Goal: Browse casually: Explore the website without a specific task or goal

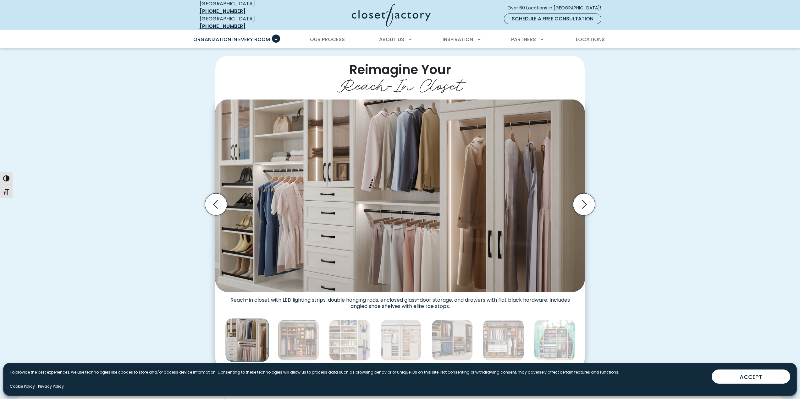
scroll to position [157, 0]
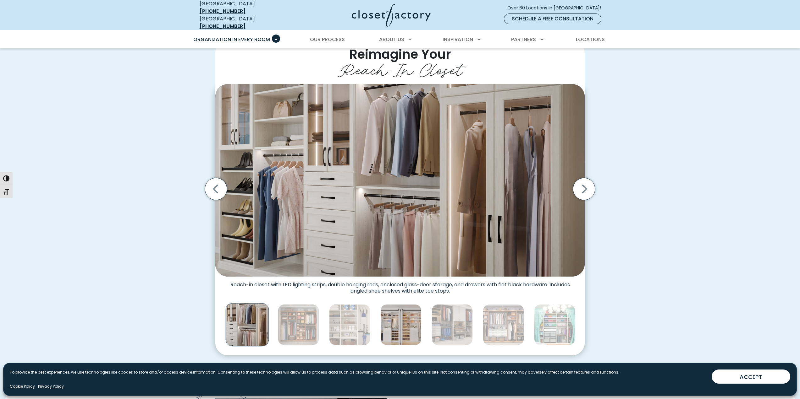
click at [403, 331] on img "Thumbnail Gallery" at bounding box center [400, 325] width 41 height 41
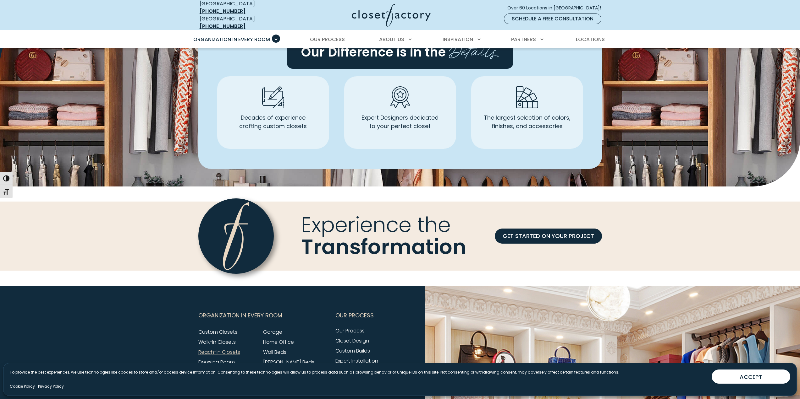
scroll to position [1657, 0]
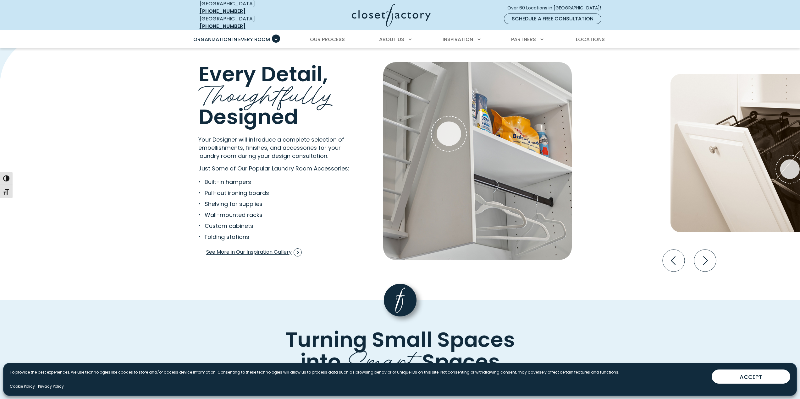
scroll to position [1163, 0]
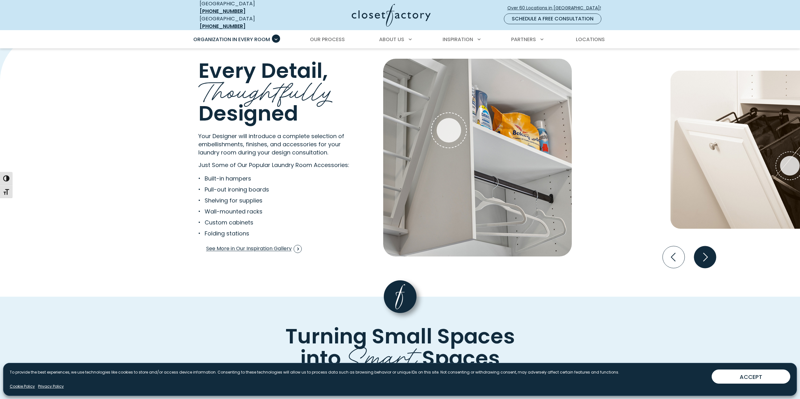
click at [710, 254] on icon "Next slide" at bounding box center [705, 257] width 22 height 22
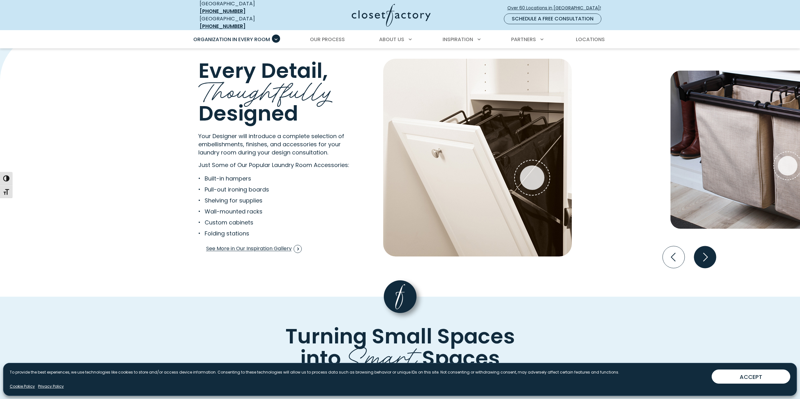
click at [710, 254] on icon "Next slide" at bounding box center [705, 257] width 22 height 22
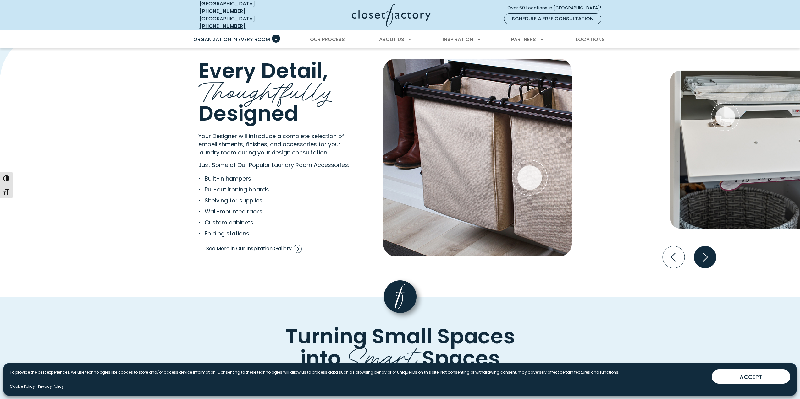
click at [710, 254] on icon "Next slide" at bounding box center [705, 257] width 22 height 22
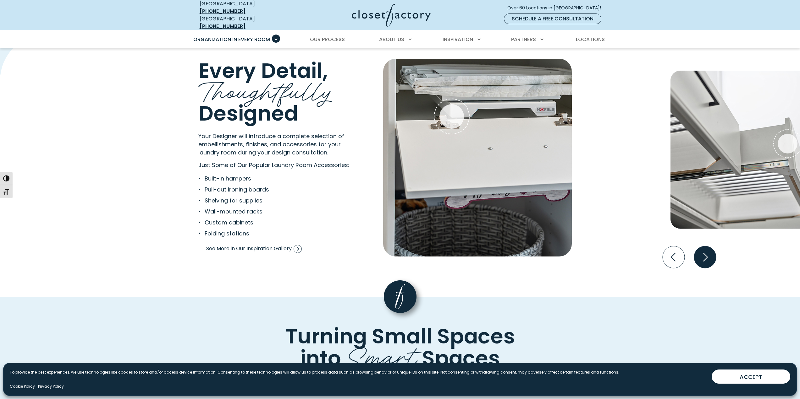
click at [710, 253] on icon "Next slide" at bounding box center [705, 257] width 22 height 22
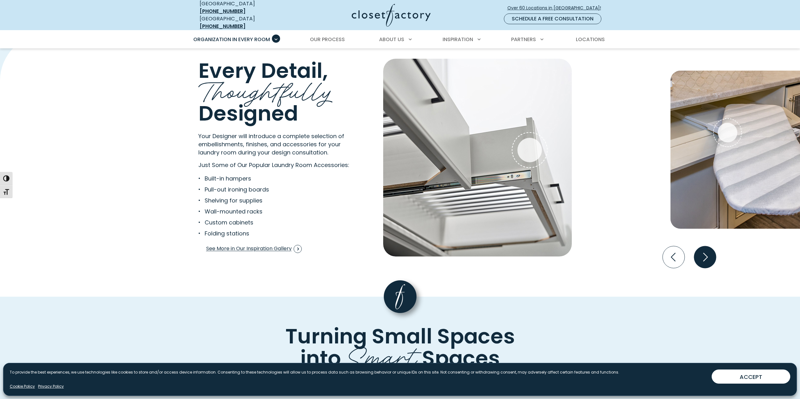
click at [710, 253] on icon "Next slide" at bounding box center [705, 257] width 22 height 22
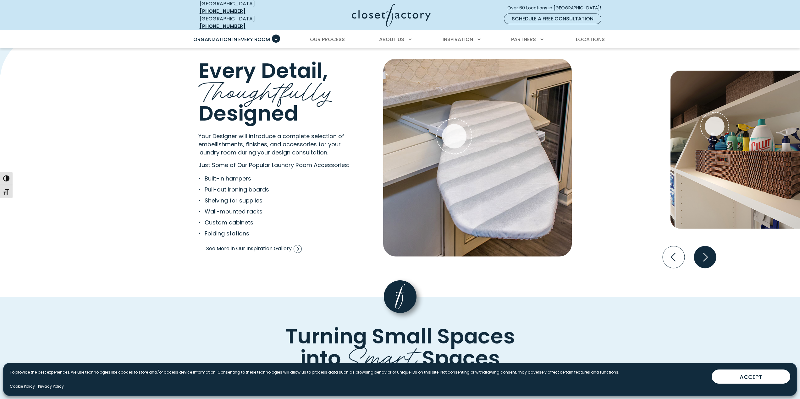
click at [710, 253] on icon "Next slide" at bounding box center [705, 257] width 22 height 22
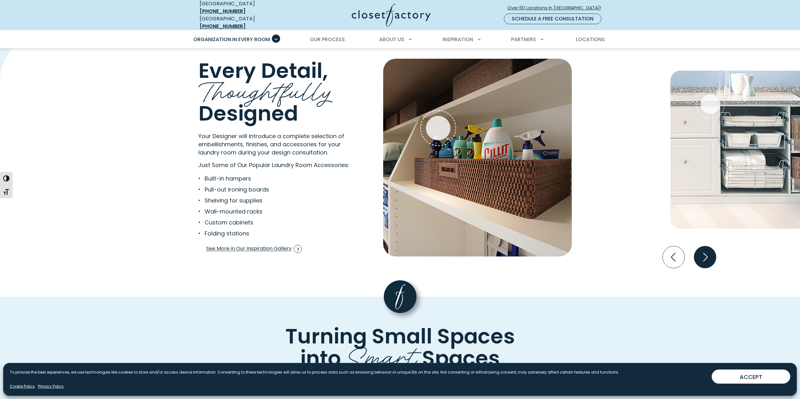
click at [710, 253] on icon "Next slide" at bounding box center [705, 257] width 22 height 22
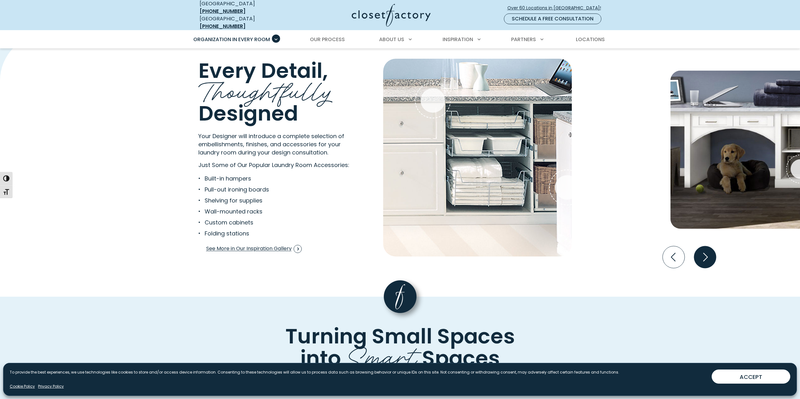
click at [711, 252] on icon "Next slide" at bounding box center [705, 257] width 22 height 22
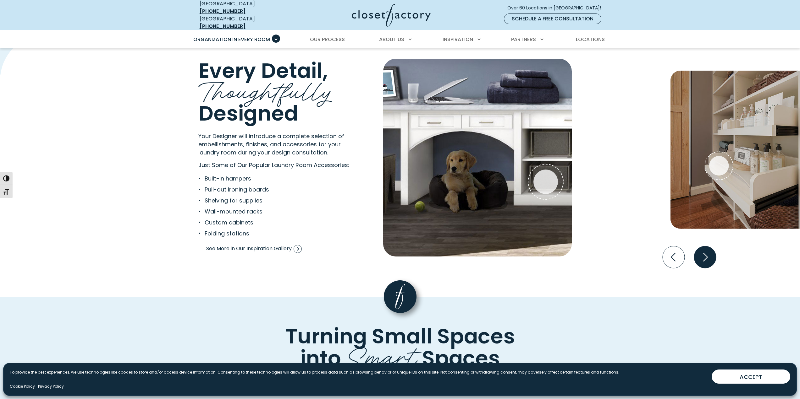
click at [711, 252] on icon "Next slide" at bounding box center [705, 257] width 22 height 22
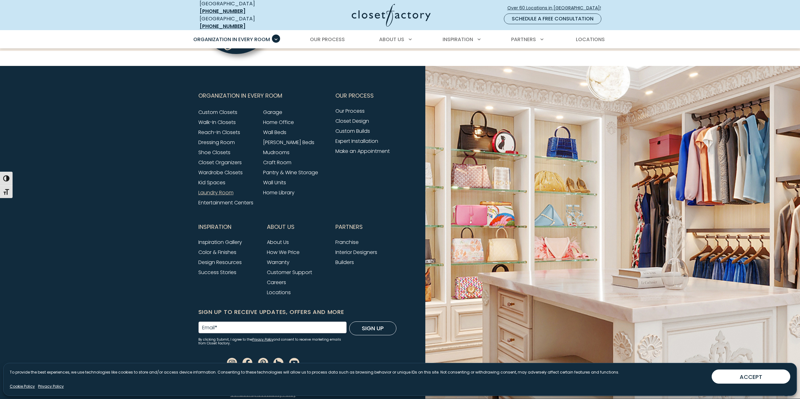
scroll to position [1799, 0]
